Goal: Task Accomplishment & Management: Manage account settings

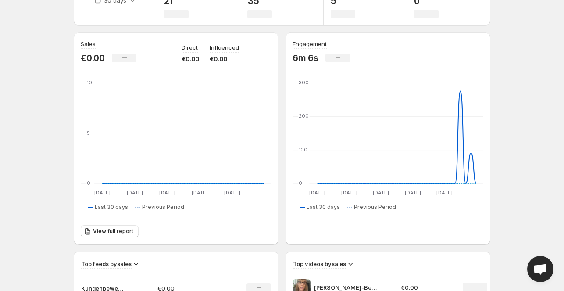
scroll to position [59, 0]
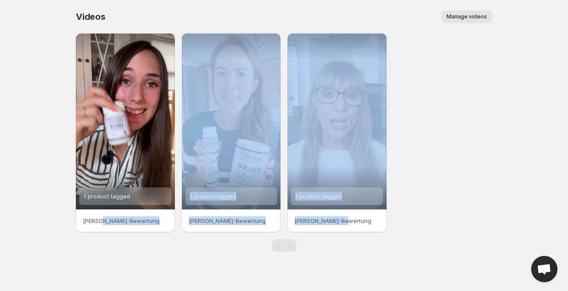
drag, startPoint x: 102, startPoint y: 227, endPoint x: 186, endPoint y: 241, distance: 85.0
click at [186, 241] on div "1 product tagged Sandra-Bewertung 1 product tagged Laura-Bewertung 1 product ta…" at bounding box center [281, 138] width 424 height 225
click at [470, 20] on span "Manage videos" at bounding box center [467, 16] width 40 height 7
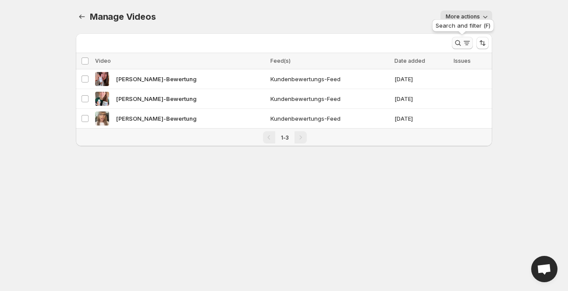
click at [463, 43] on icon "Search and filter results" at bounding box center [467, 43] width 9 height 9
click at [463, 117] on td at bounding box center [471, 119] width 41 height 20
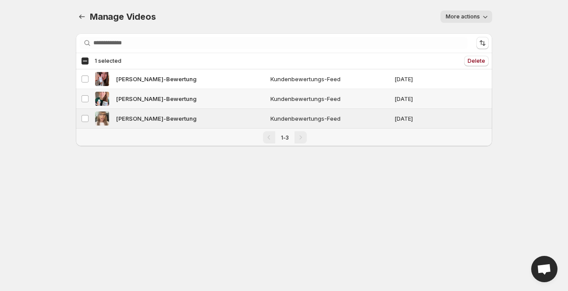
drag, startPoint x: 462, startPoint y: 117, endPoint x: 459, endPoint y: 100, distance: 17.5
click at [459, 100] on tbody "Select video Sandra-Bewertung Kundenbewertungs-Feed 02/09/2025 Select video Lau…" at bounding box center [284, 98] width 417 height 59
click at [527, 129] on body "Home Feeds Videos Subscription Settings Manage Videos. This page is ready Manag…" at bounding box center [284, 145] width 568 height 291
click at [392, 119] on td "31/08/2025" at bounding box center [421, 119] width 59 height 20
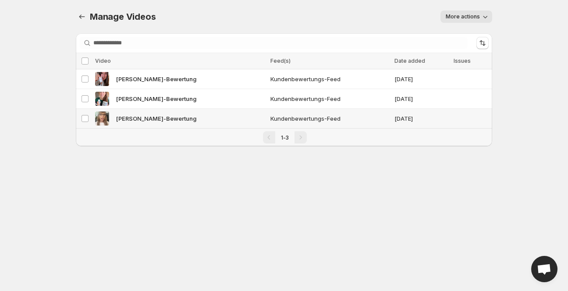
click at [392, 119] on td "31/08/2025" at bounding box center [421, 119] width 59 height 20
click at [483, 39] on icon "Sort the results" at bounding box center [483, 43] width 9 height 9
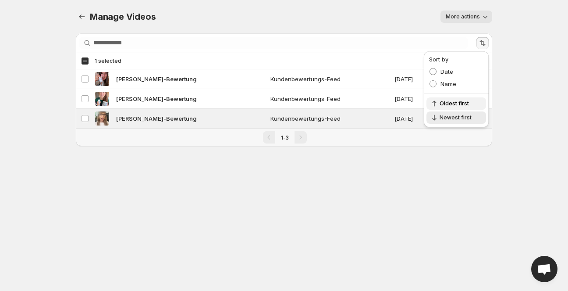
click at [461, 102] on span "Oldest first" at bounding box center [460, 103] width 41 height 7
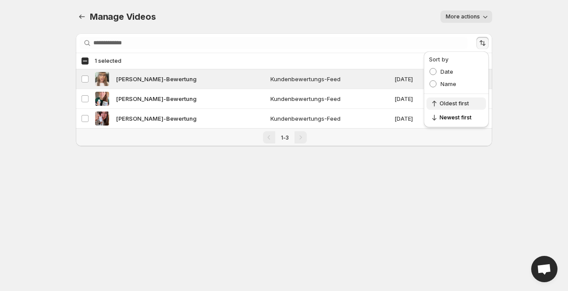
click at [461, 102] on span "Oldest first" at bounding box center [460, 103] width 41 height 7
click at [414, 204] on body "Home Feeds Videos Subscription Settings Manage Videos. This page is ready Manag…" at bounding box center [284, 145] width 568 height 291
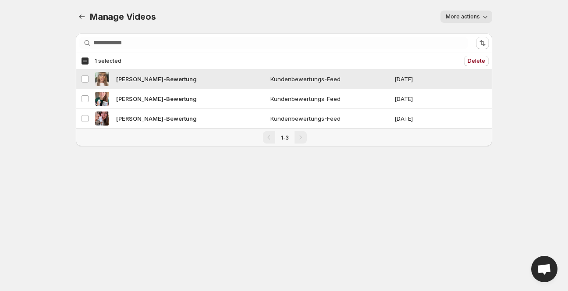
click at [188, 82] on div "[PERSON_NAME]-Bewertung" at bounding box center [180, 79] width 170 height 14
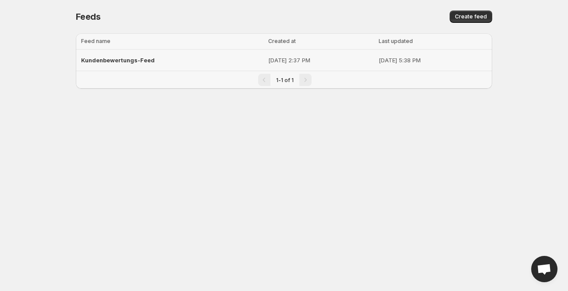
click at [106, 59] on span "Kundenbewertungs-Feed" at bounding box center [118, 60] width 74 height 7
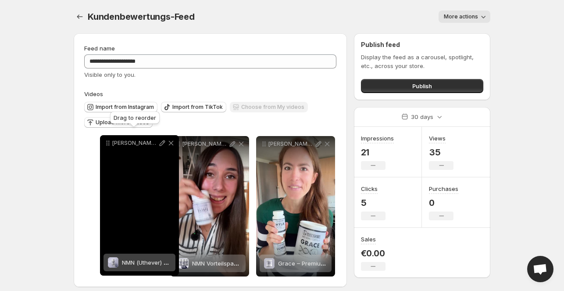
drag, startPoint x: 265, startPoint y: 143, endPoint x: 109, endPoint y: 143, distance: 156.1
click at [109, 143] on icon at bounding box center [108, 143] width 9 height 9
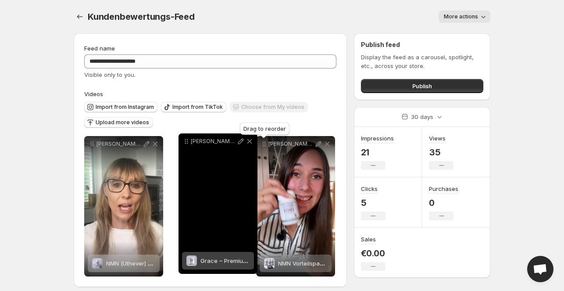
drag, startPoint x: 265, startPoint y: 145, endPoint x: 188, endPoint y: 143, distance: 77.2
click at [188, 143] on icon at bounding box center [186, 141] width 9 height 9
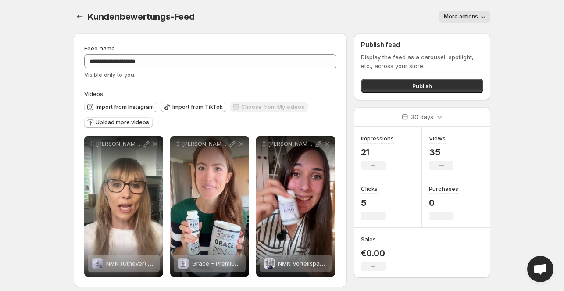
scroll to position [7, 0]
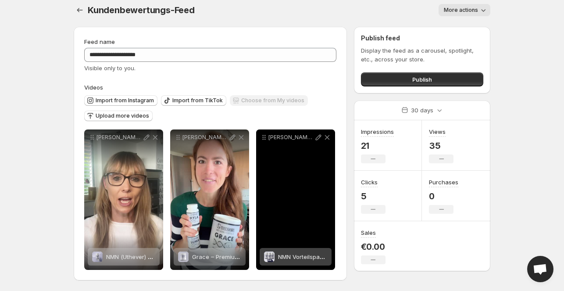
click at [268, 176] on div "[PERSON_NAME]-Bewertung" at bounding box center [295, 199] width 79 height 140
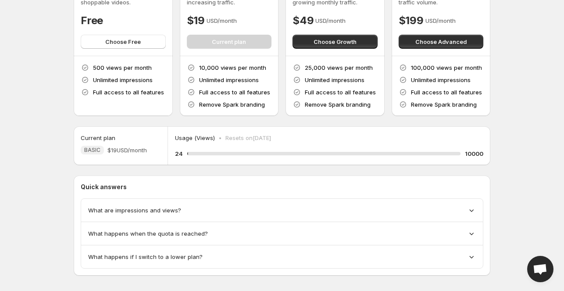
scroll to position [78, 0]
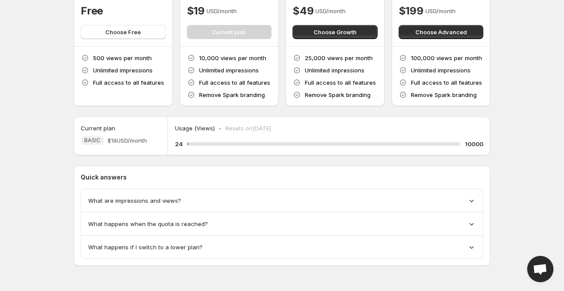
click at [111, 199] on span "What are impressions and views?" at bounding box center [134, 200] width 93 height 9
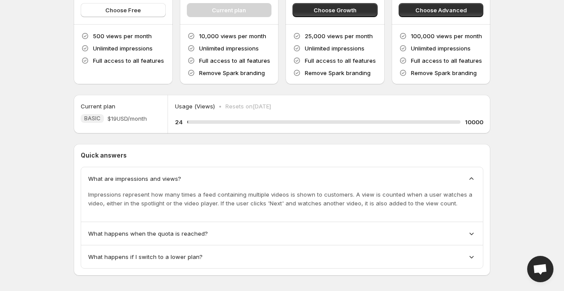
scroll to position [101, 0]
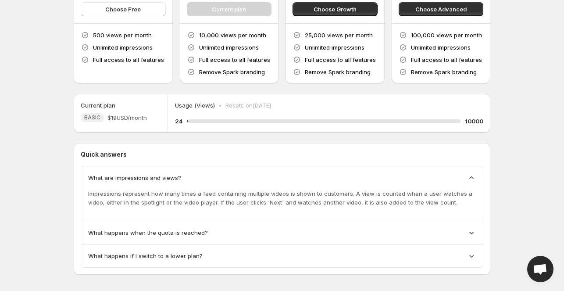
click at [138, 227] on div "What happens when the quota is reached?" at bounding box center [282, 232] width 402 height 23
click at [163, 233] on span "What happens when the quota is reached?" at bounding box center [148, 232] width 120 height 9
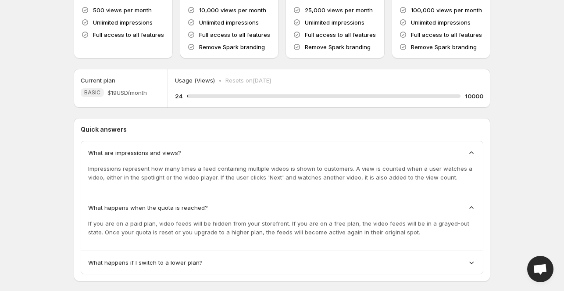
scroll to position [141, 0]
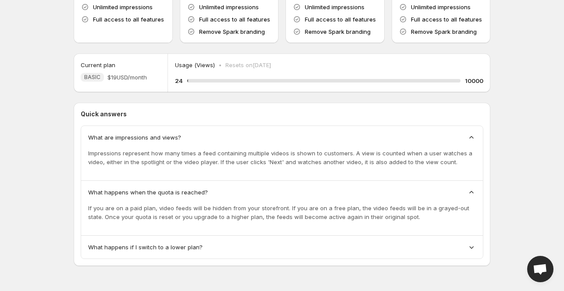
click at [126, 246] on span "What happens if I switch to a lower plan?" at bounding box center [145, 247] width 114 height 9
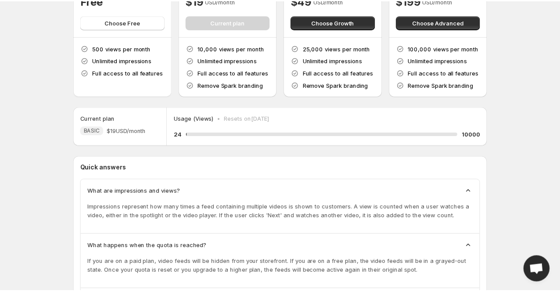
scroll to position [0, 0]
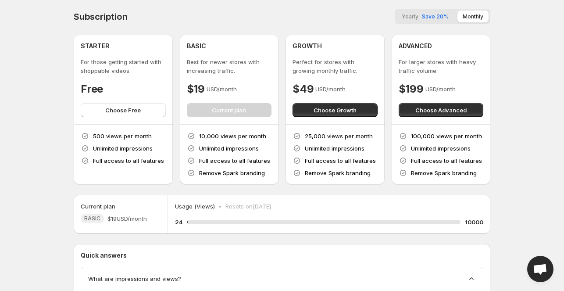
click at [438, 16] on span "Save 20%" at bounding box center [435, 16] width 27 height 7
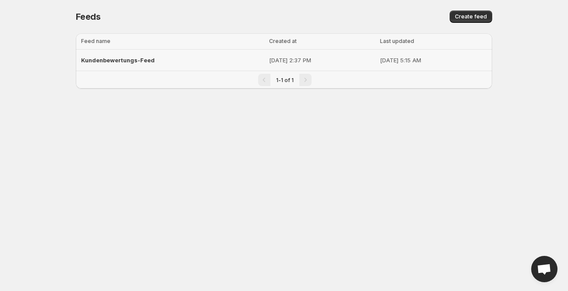
click at [96, 63] on span "Kundenbewertungs-Feed" at bounding box center [118, 60] width 74 height 7
